Goal: Check status: Check status

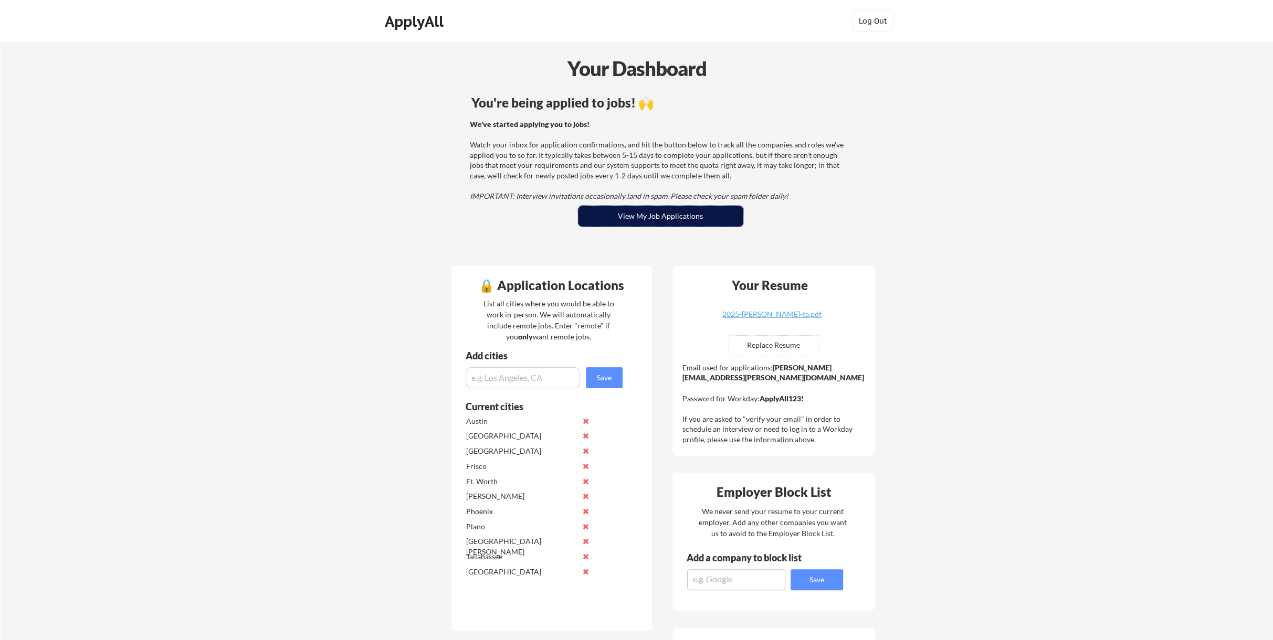
click at [671, 213] on button "View My Job Applications" at bounding box center [660, 216] width 165 height 21
